Goal: Complete application form

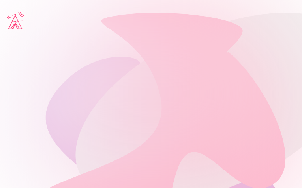
type input "*********"
type input "**********"
